Goal: Answer question/provide support: Share knowledge or assist other users

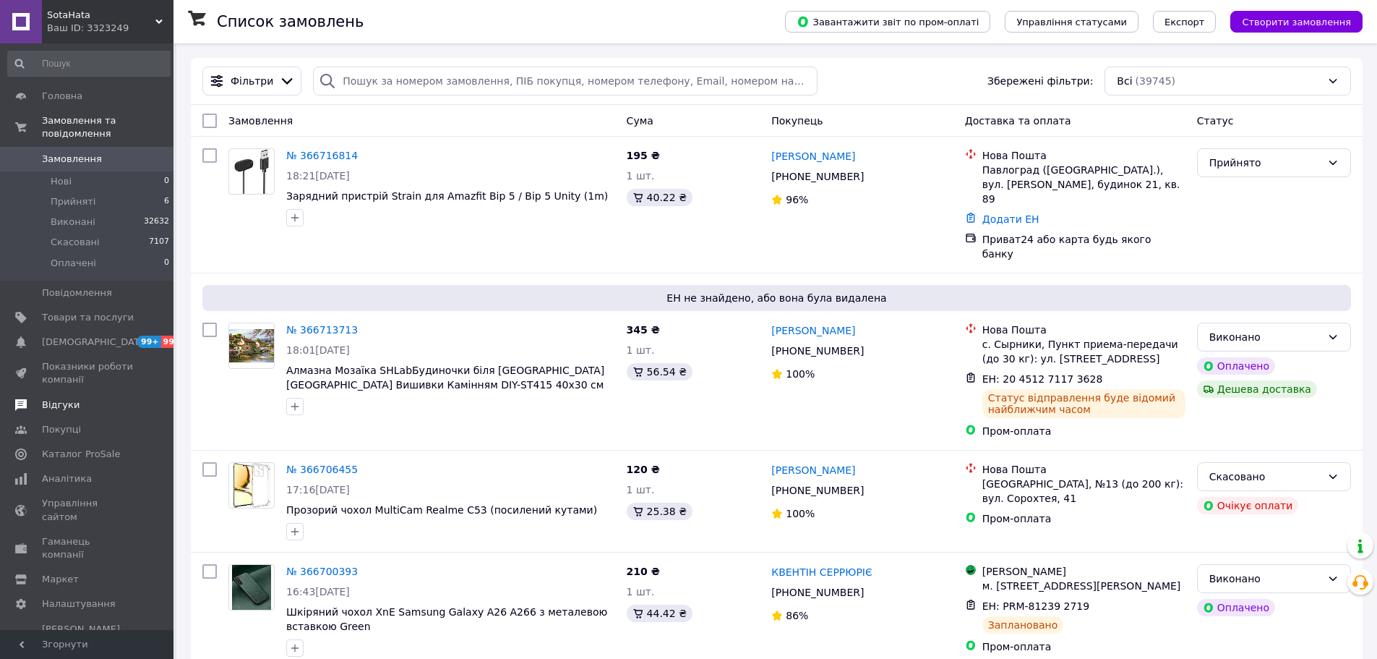
click at [61, 398] on span "Відгуки" at bounding box center [61, 404] width 38 height 13
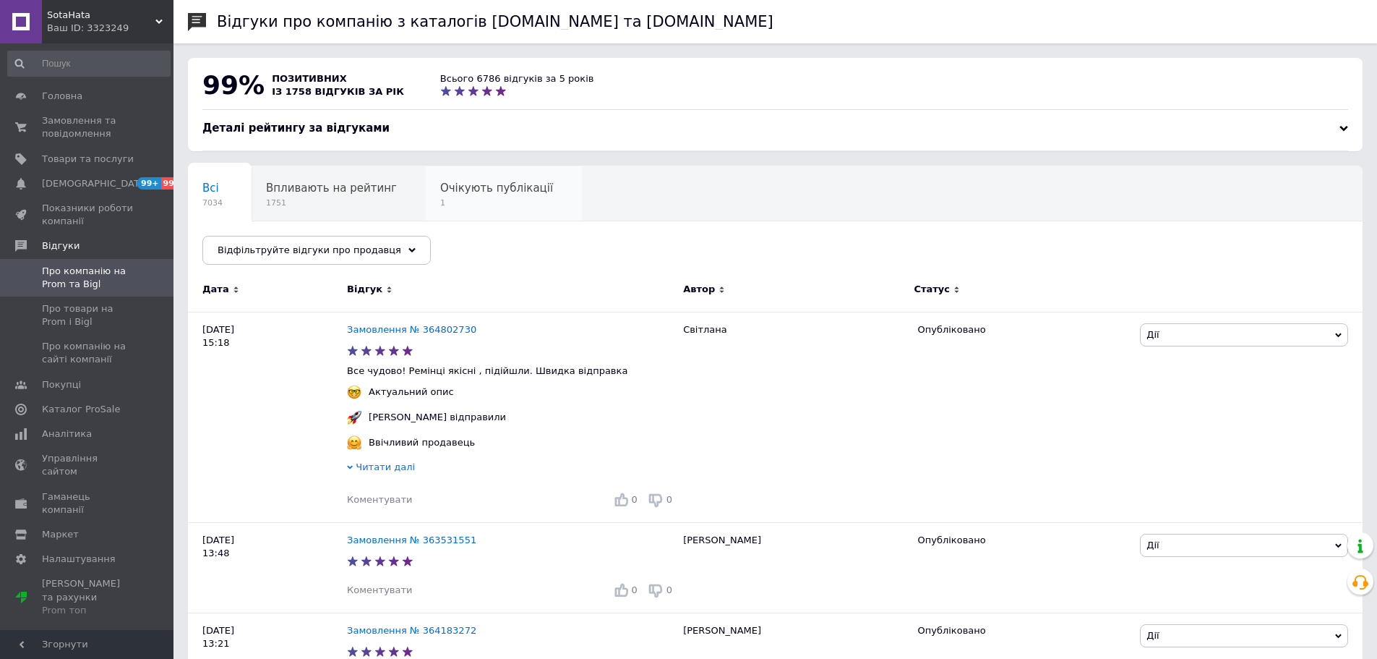
click at [454, 197] on div "Очікують публікації 1" at bounding box center [504, 193] width 156 height 55
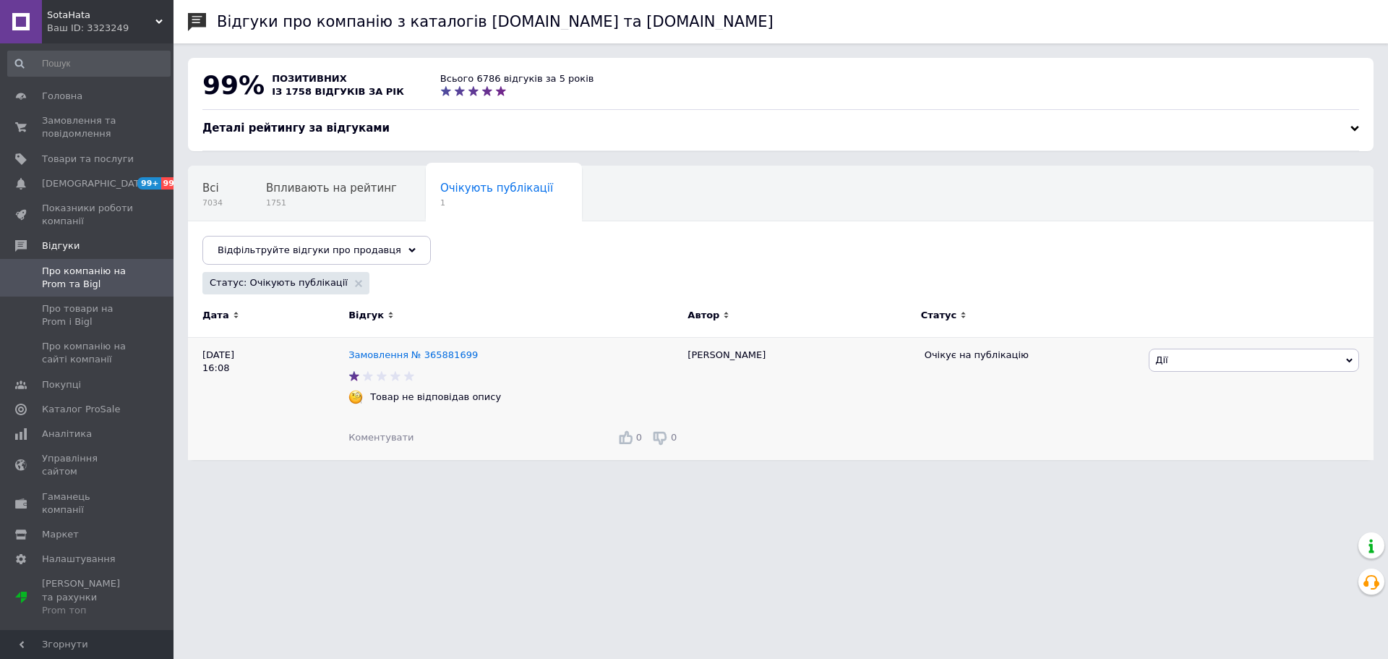
click at [1184, 364] on span "Дії" at bounding box center [1254, 359] width 210 height 23
click at [361, 439] on span "Коментувати" at bounding box center [380, 437] width 65 height 11
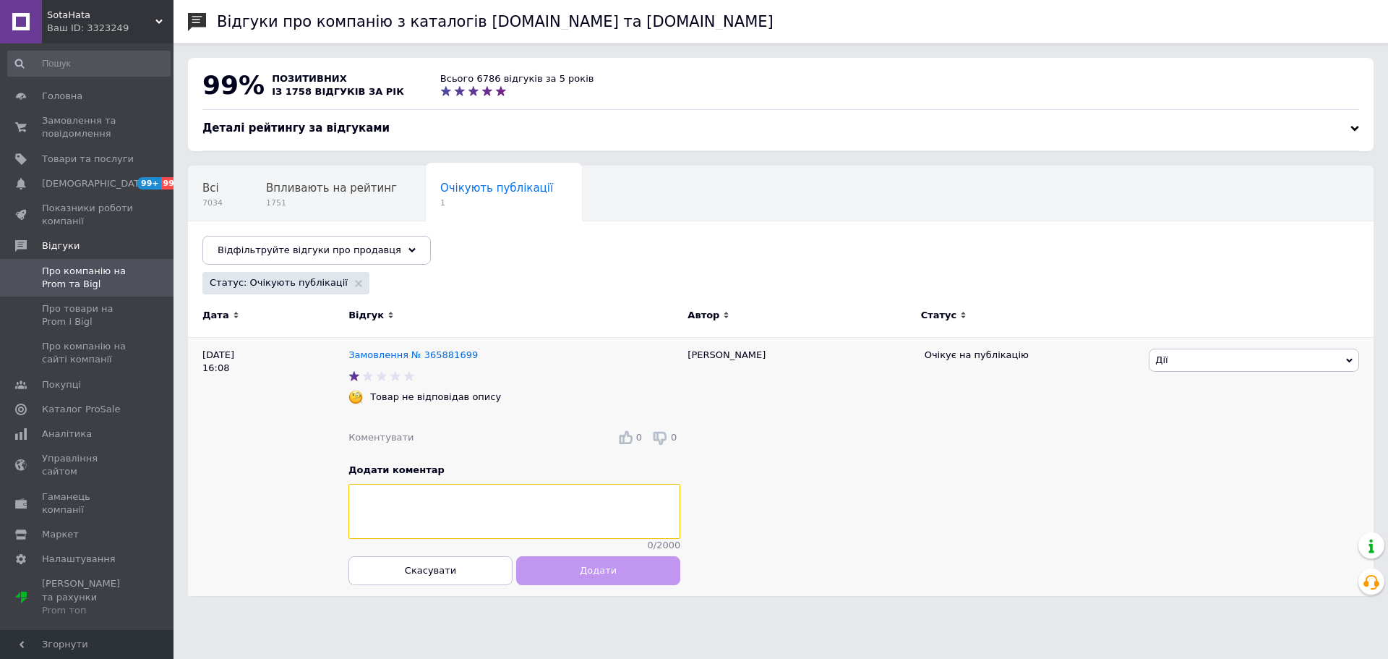
click at [417, 507] on textarea at bounding box center [514, 511] width 332 height 55
paste textarea "[PERSON_NAME], ретельно розібралися у вашому замовленні. Модель Xiaomi Redmi A5…"
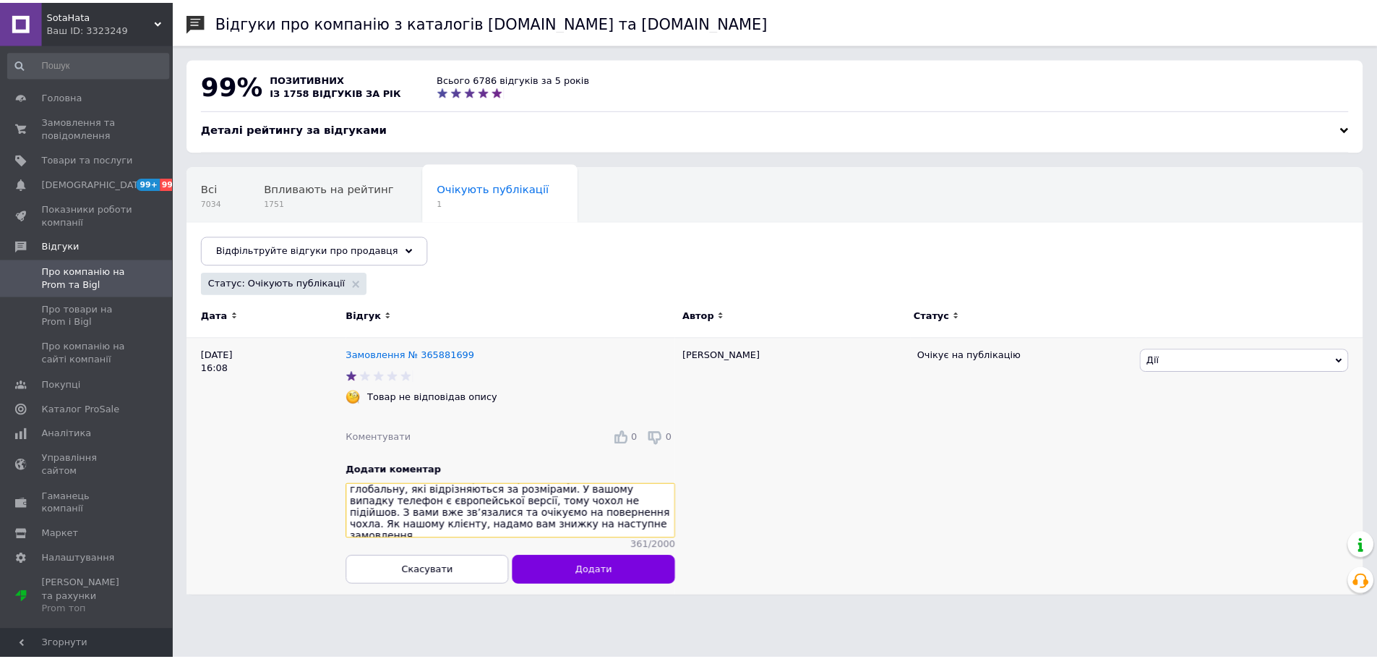
scroll to position [52, 0]
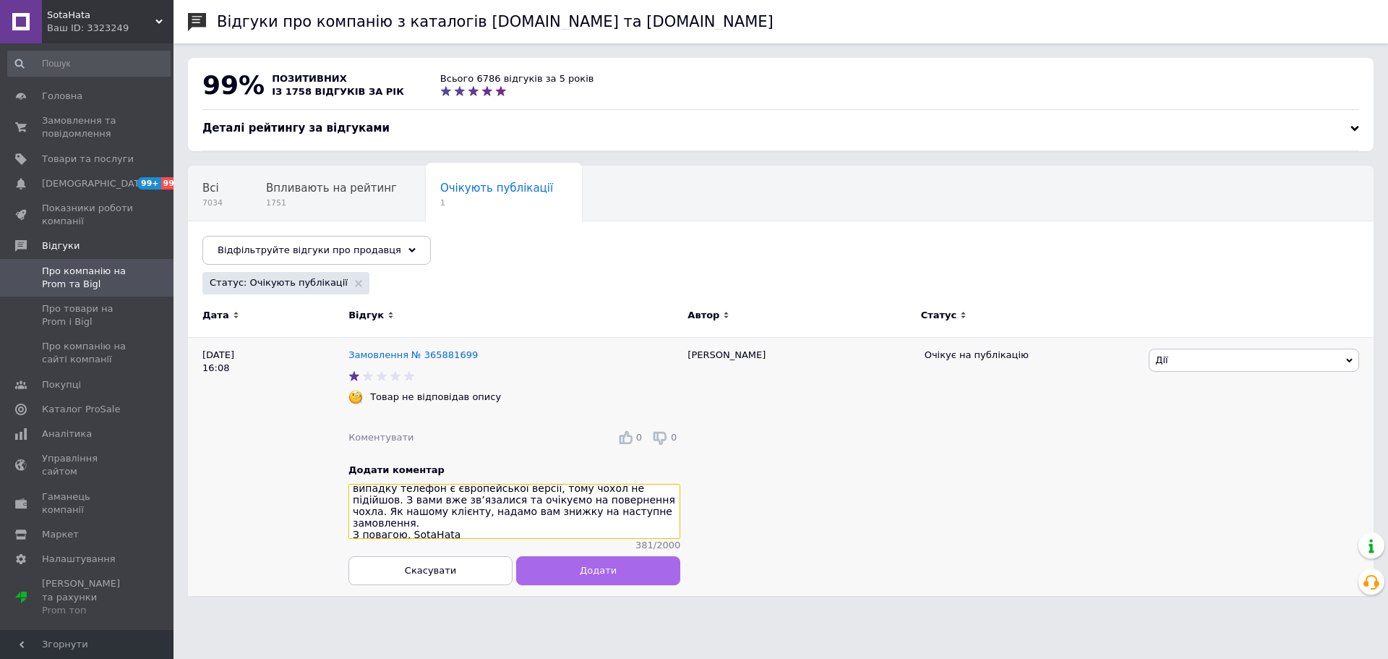
type textarea "[PERSON_NAME], ретельно розібралися у вашому замовленні. Модель Xiaomi Redmi A5…"
click at [611, 575] on span "Додати" at bounding box center [598, 570] width 37 height 11
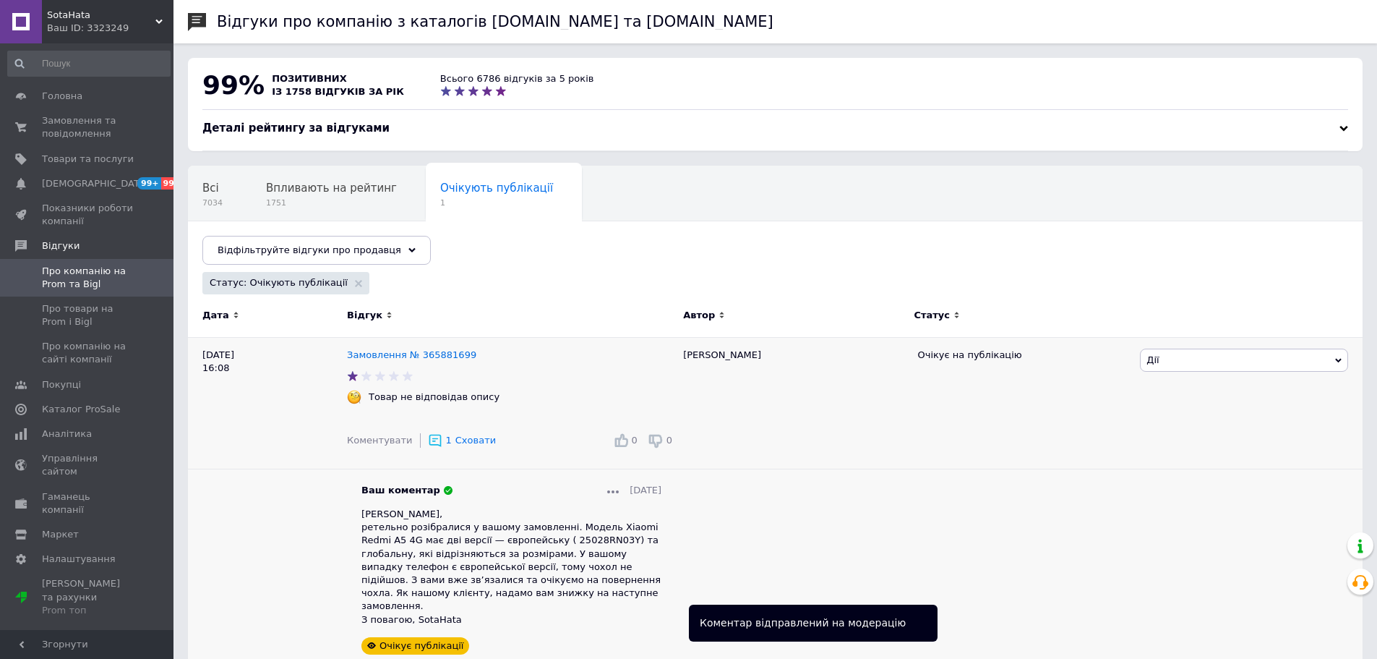
click at [1177, 356] on span "Дії" at bounding box center [1244, 359] width 208 height 23
click at [1162, 426] on li "Опублікувати" at bounding box center [1244, 429] width 207 height 20
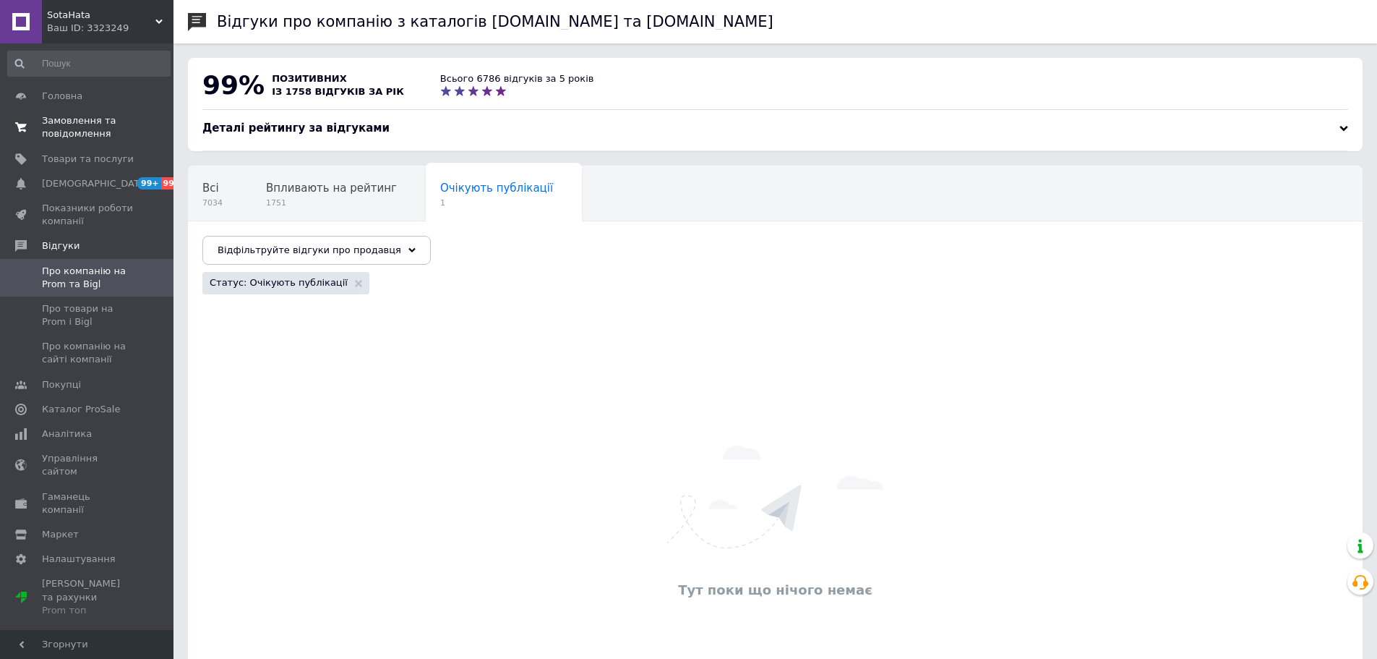
click at [56, 120] on span "Замовлення та повідомлення" at bounding box center [88, 127] width 92 height 26
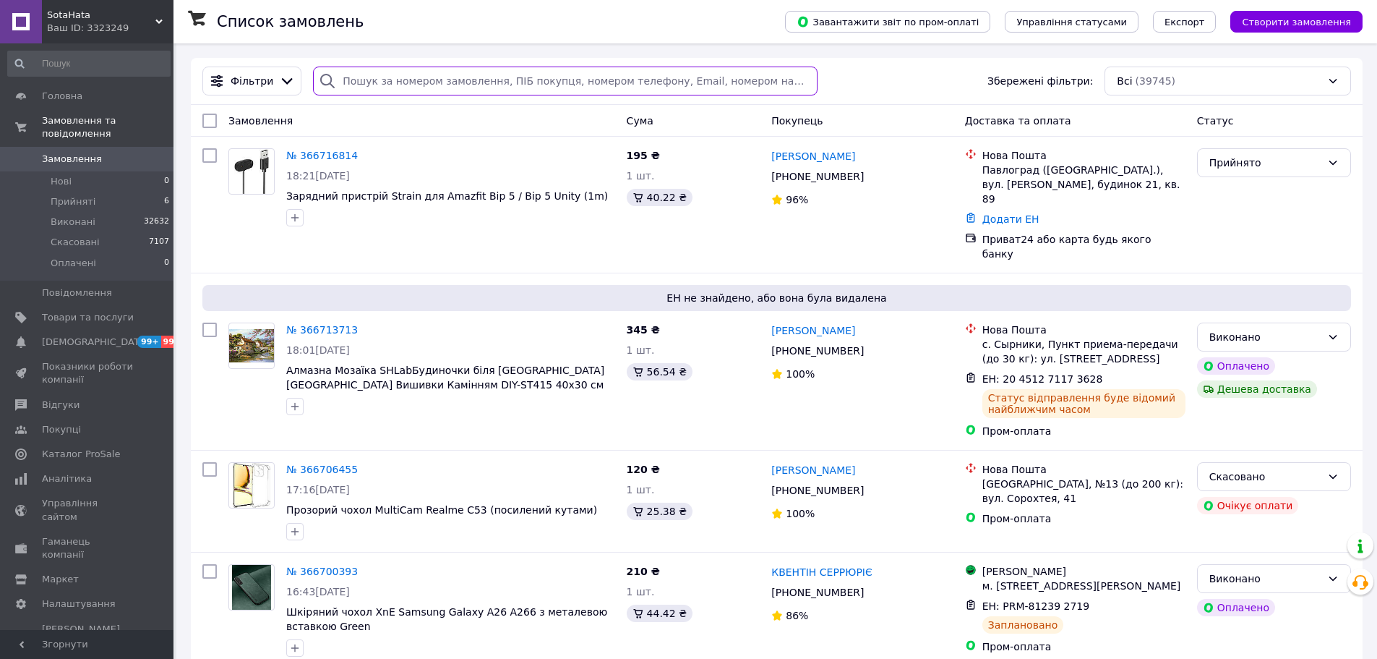
click at [439, 85] on input "search" at bounding box center [565, 81] width 504 height 29
paste input "366576039"
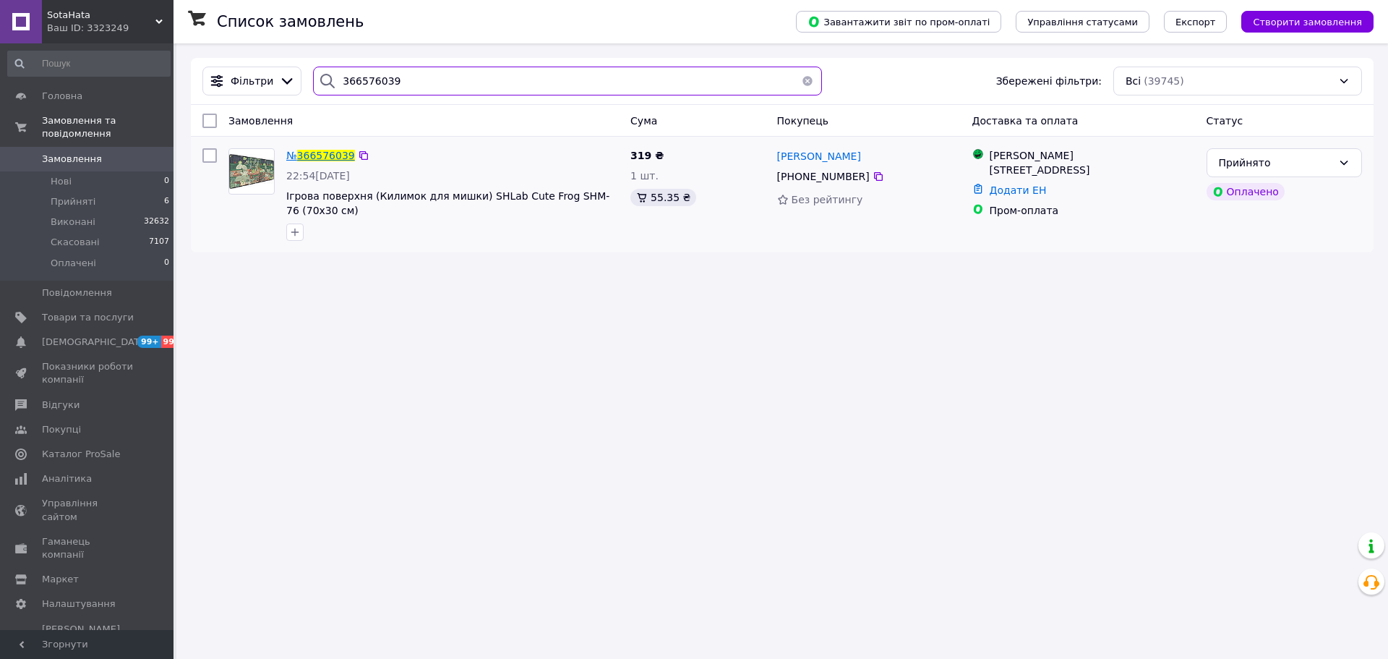
type input "366576039"
click at [335, 158] on span "366576039" at bounding box center [326, 156] width 58 height 12
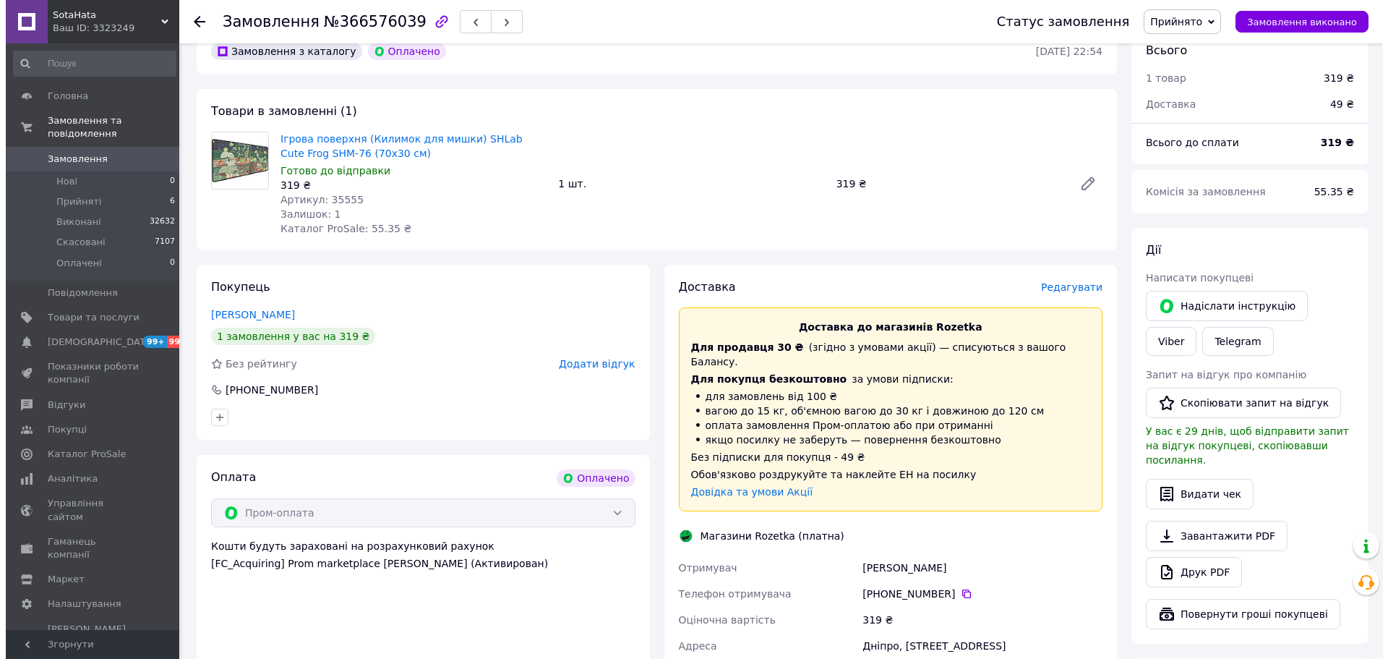
scroll to position [217, 0]
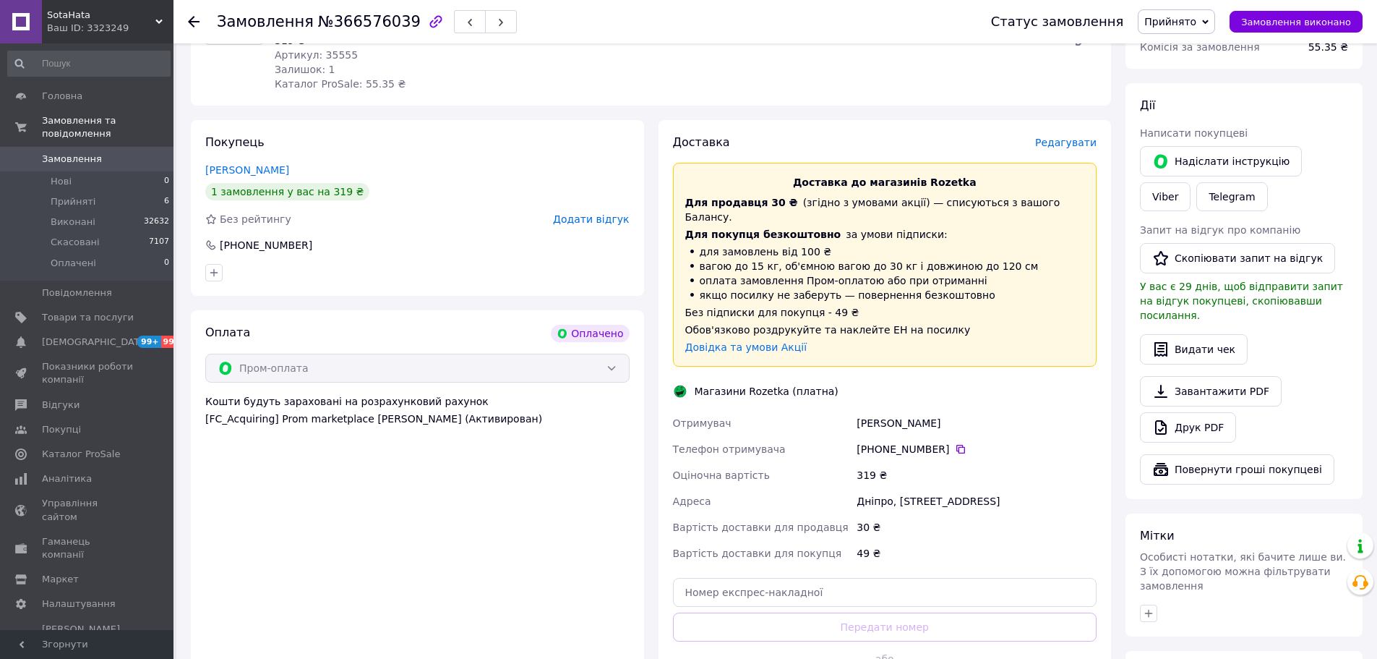
click at [1053, 145] on span "Редагувати" at bounding box center [1065, 143] width 61 height 12
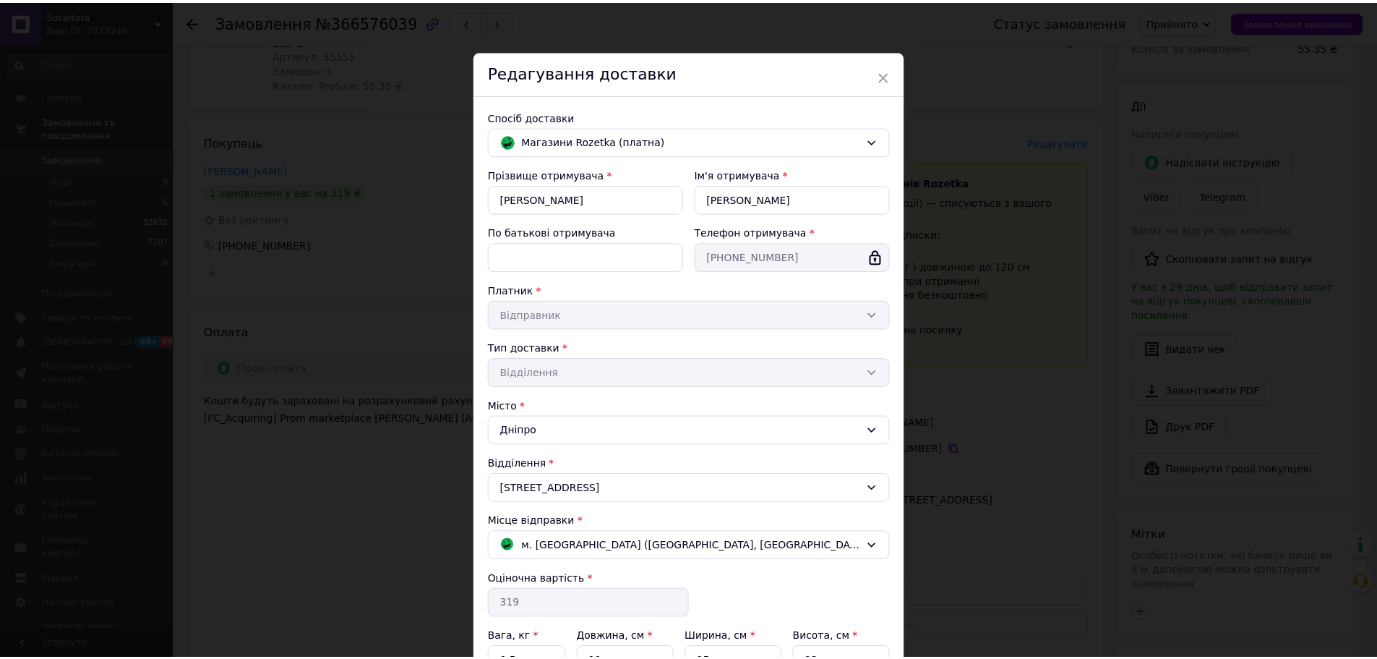
scroll to position [145, 0]
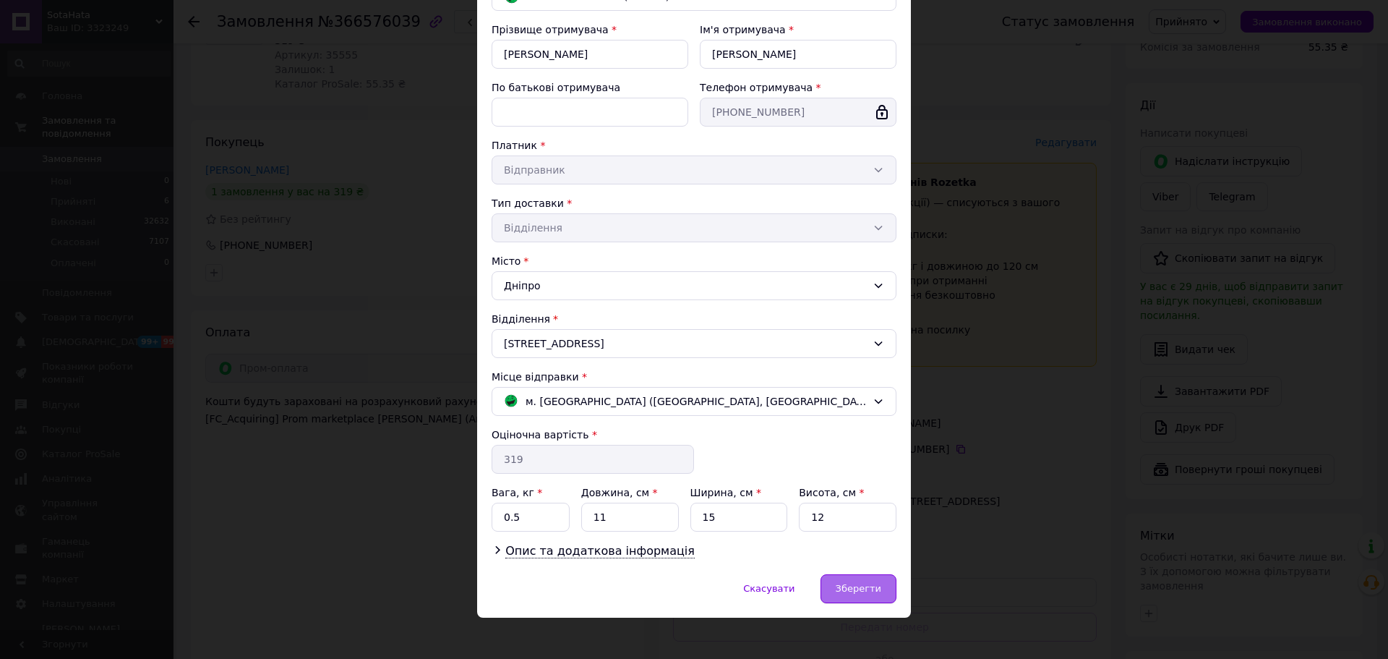
click at [846, 583] on span "Зберегти" at bounding box center [859, 588] width 46 height 11
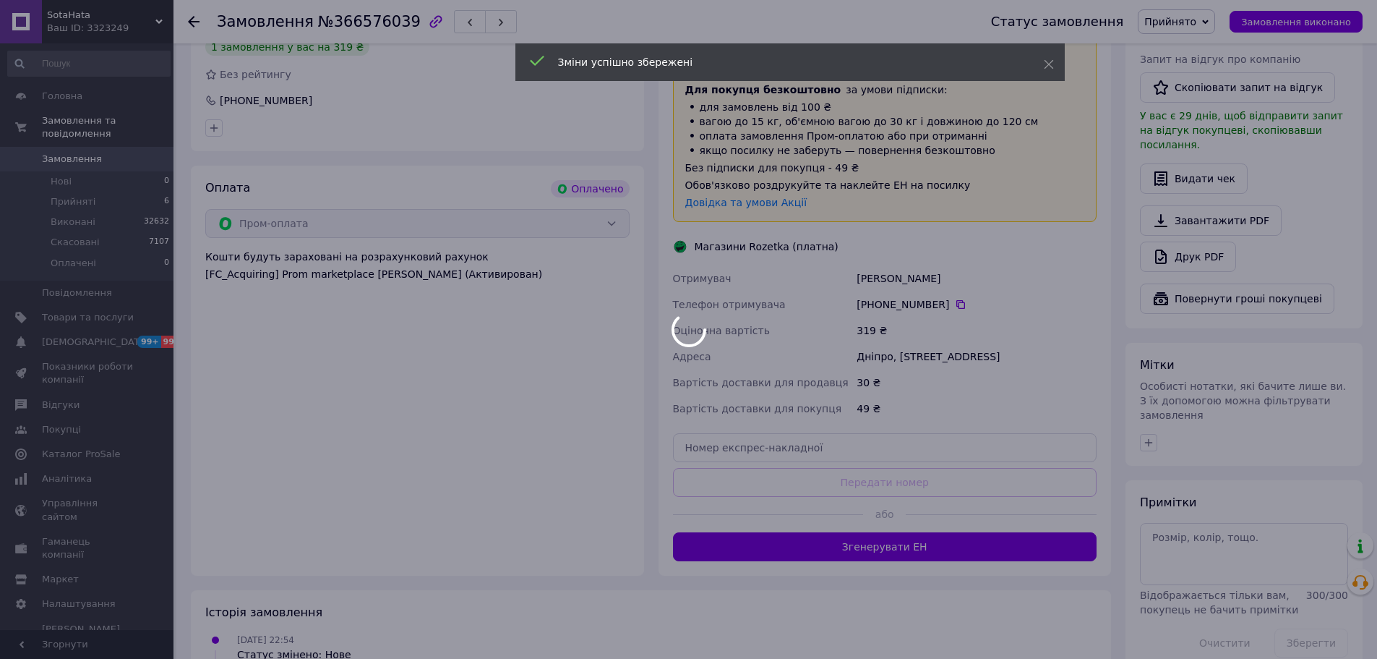
scroll to position [482, 0]
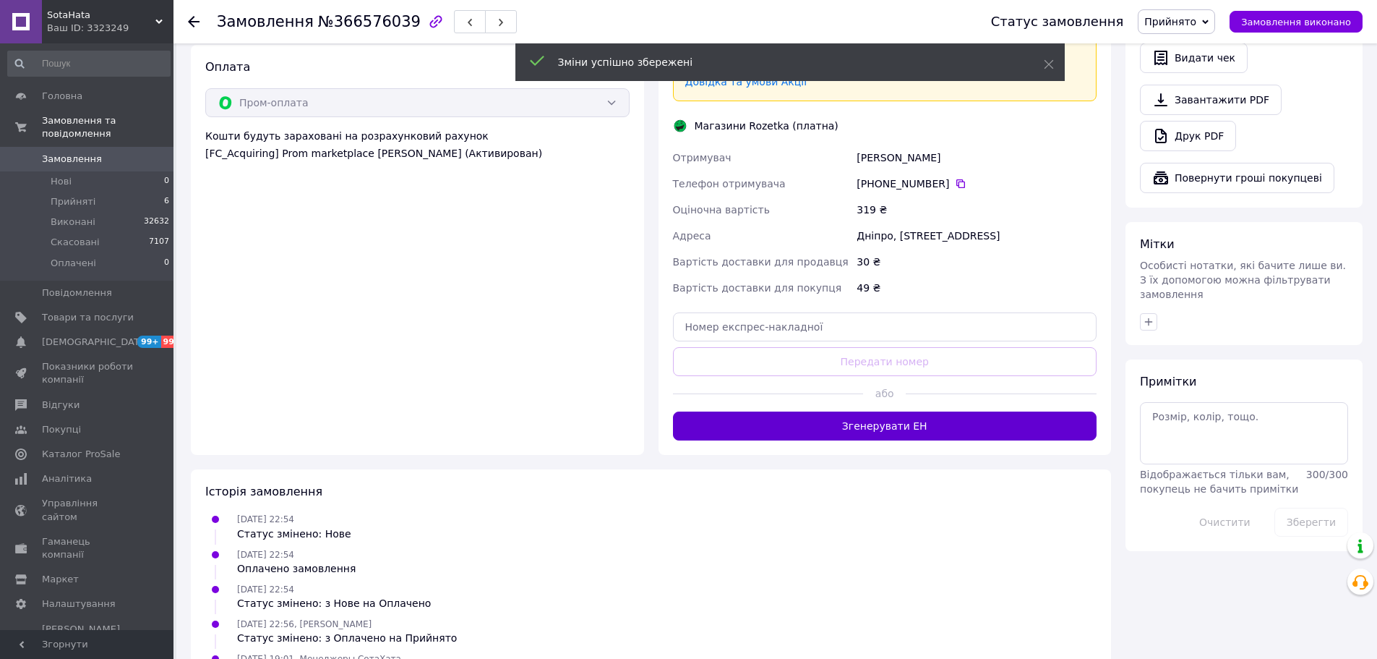
click at [903, 415] on button "Згенерувати ЕН" at bounding box center [885, 425] width 424 height 29
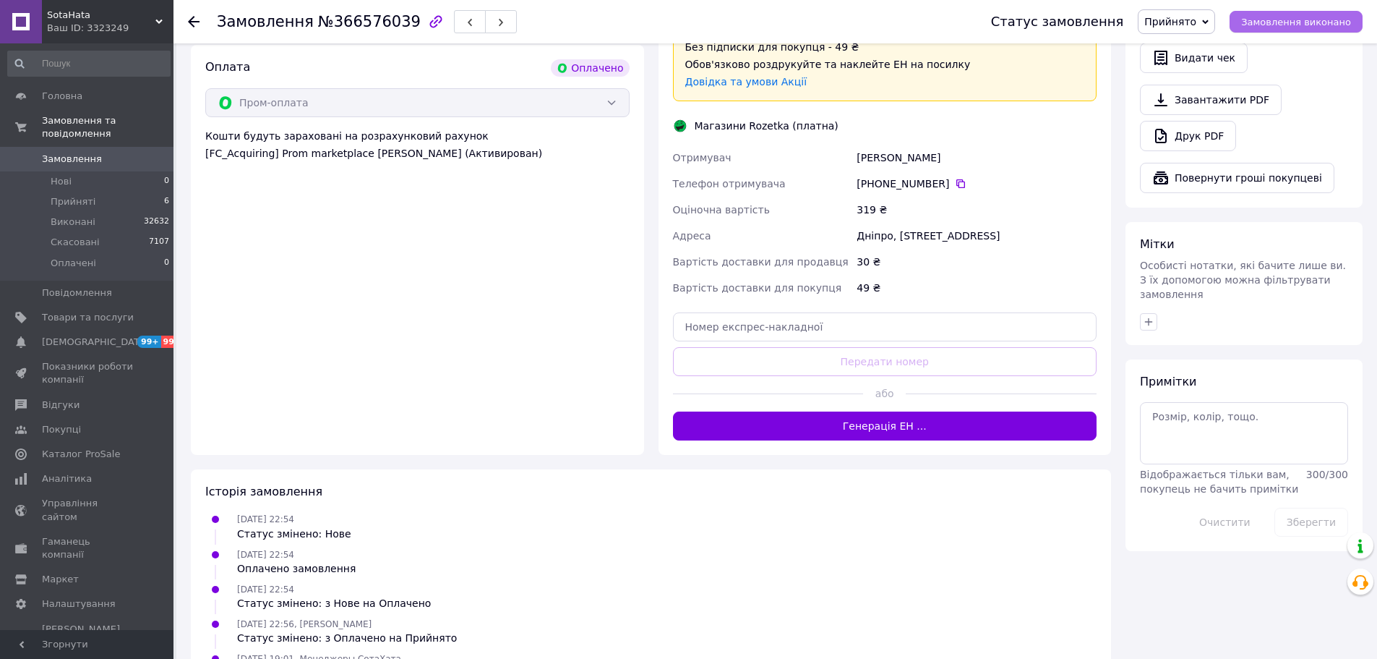
click at [1271, 17] on span "Замовлення виконано" at bounding box center [1296, 22] width 110 height 11
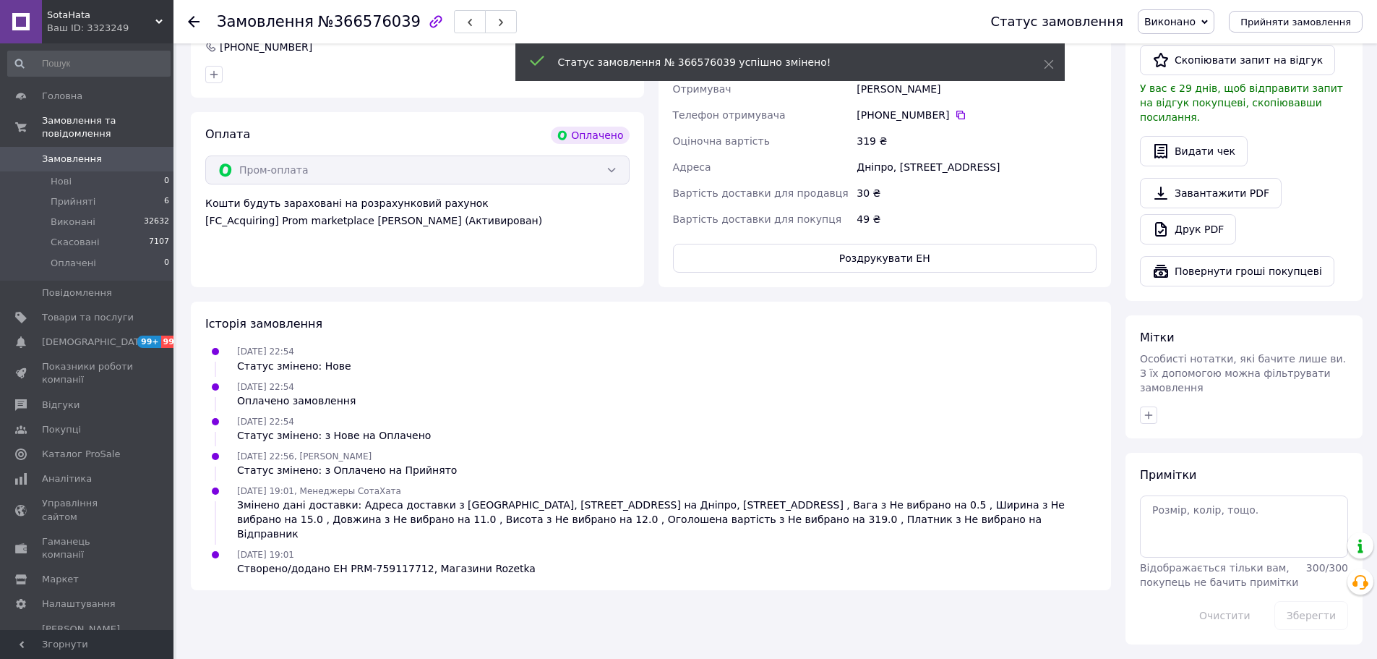
scroll to position [386, 0]
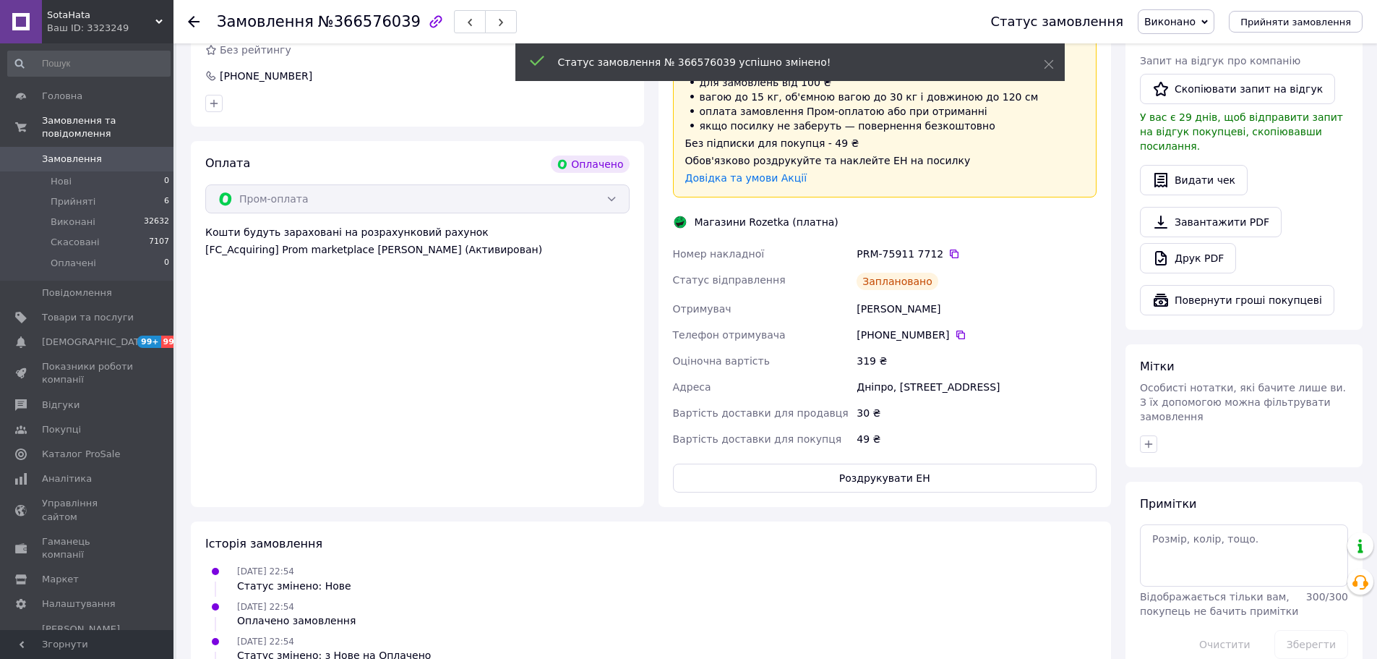
click at [189, 20] on icon at bounding box center [194, 22] width 12 height 12
